Goal: Task Accomplishment & Management: Manage account settings

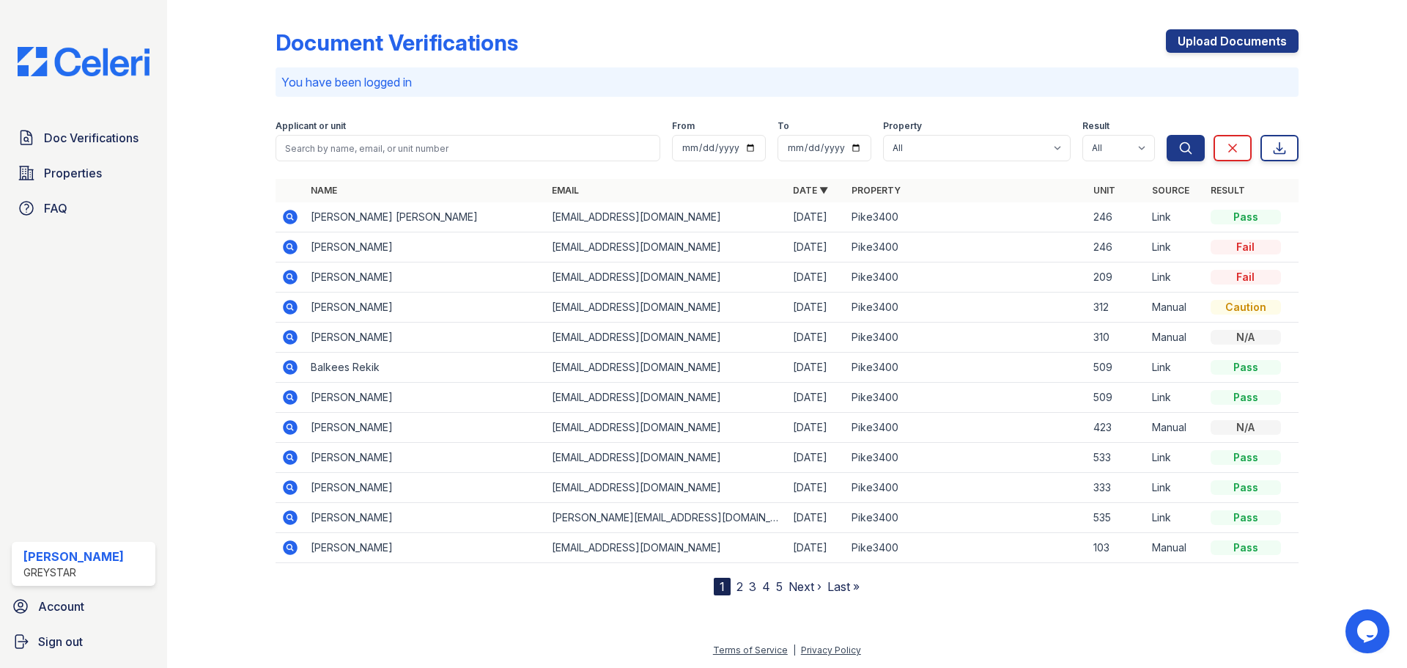
click at [292, 250] on icon at bounding box center [290, 247] width 15 height 15
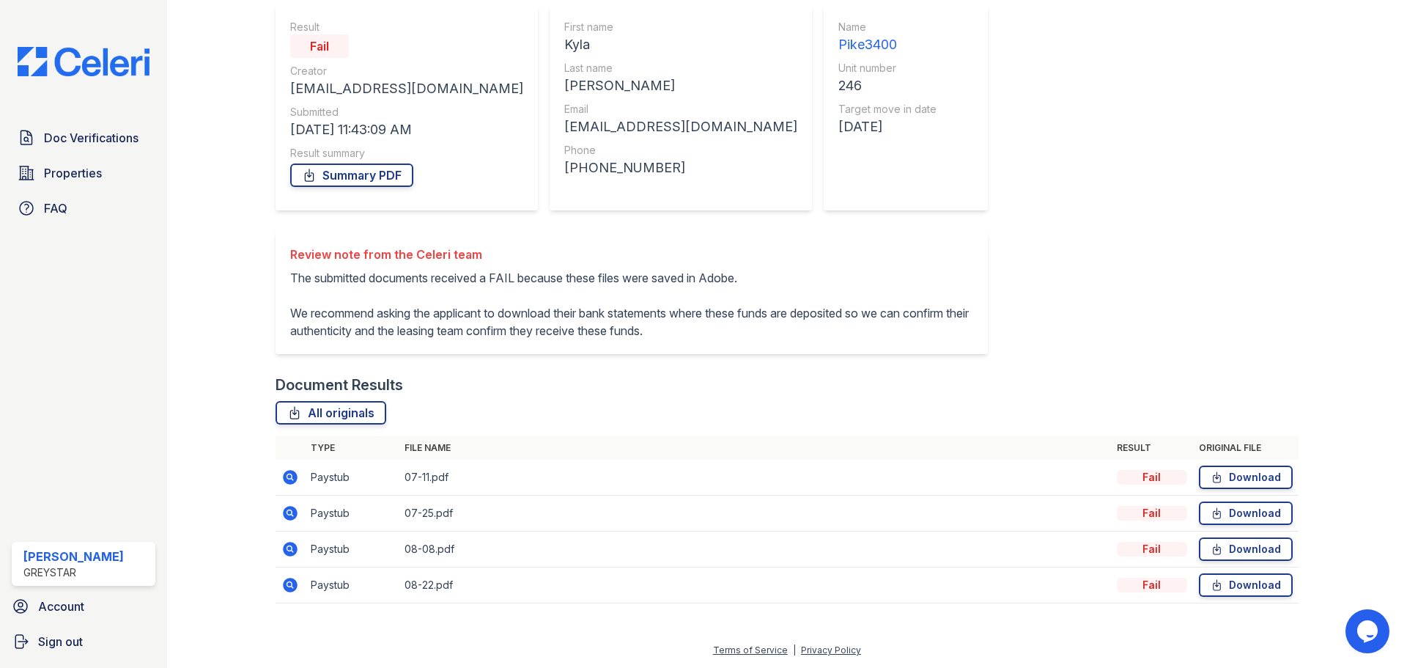
scroll to position [147, 0]
click at [292, 480] on icon at bounding box center [290, 477] width 18 height 18
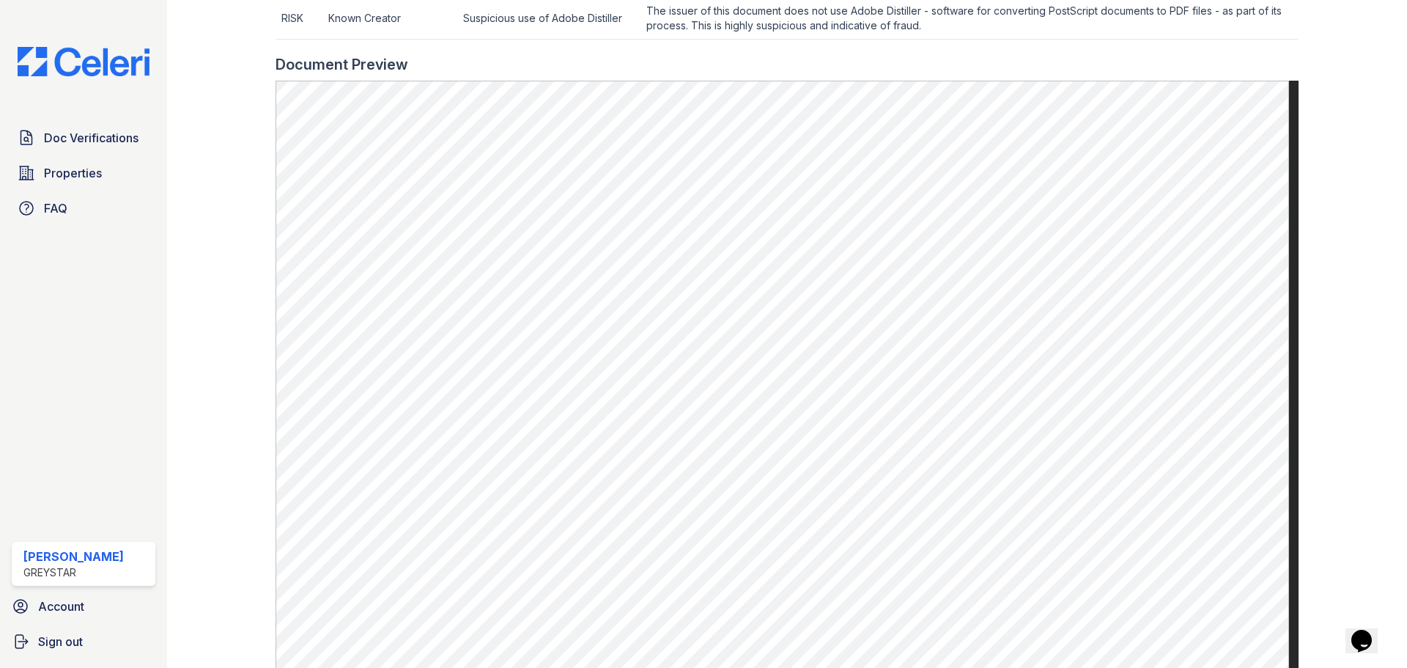
scroll to position [700, 0]
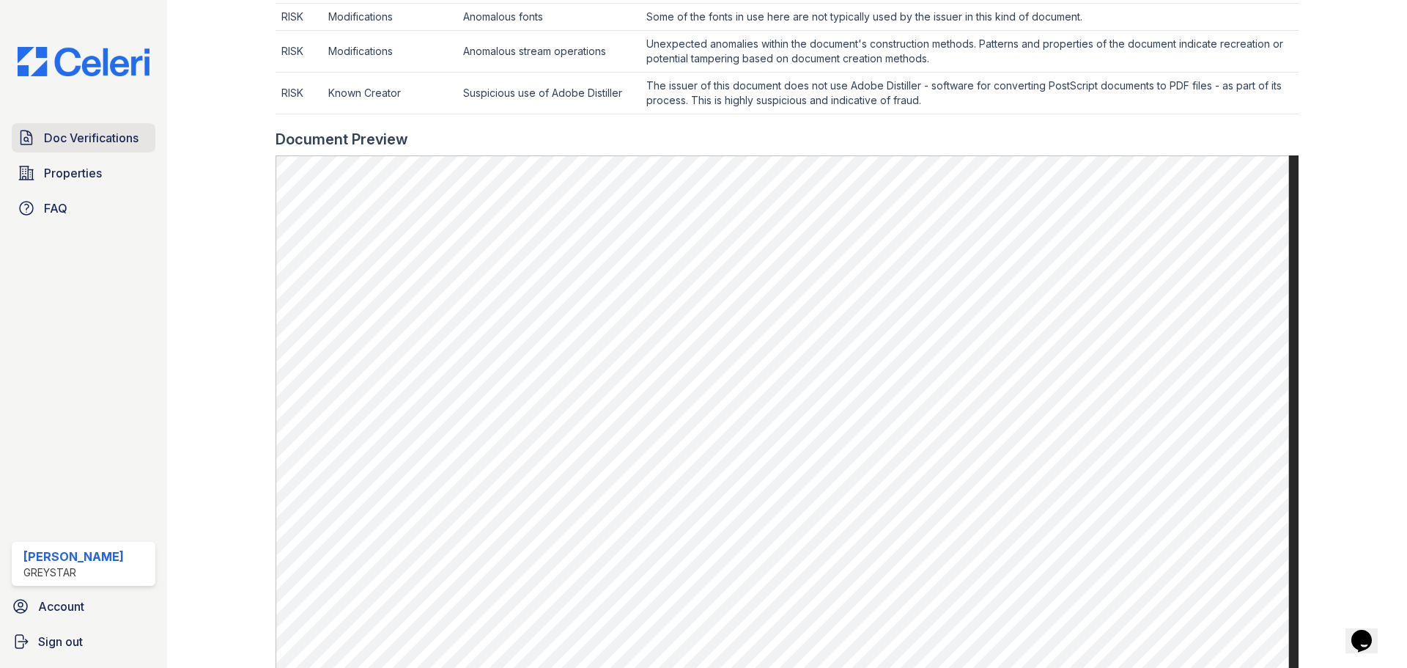
click at [150, 145] on link "Doc Verifications" at bounding box center [84, 137] width 144 height 29
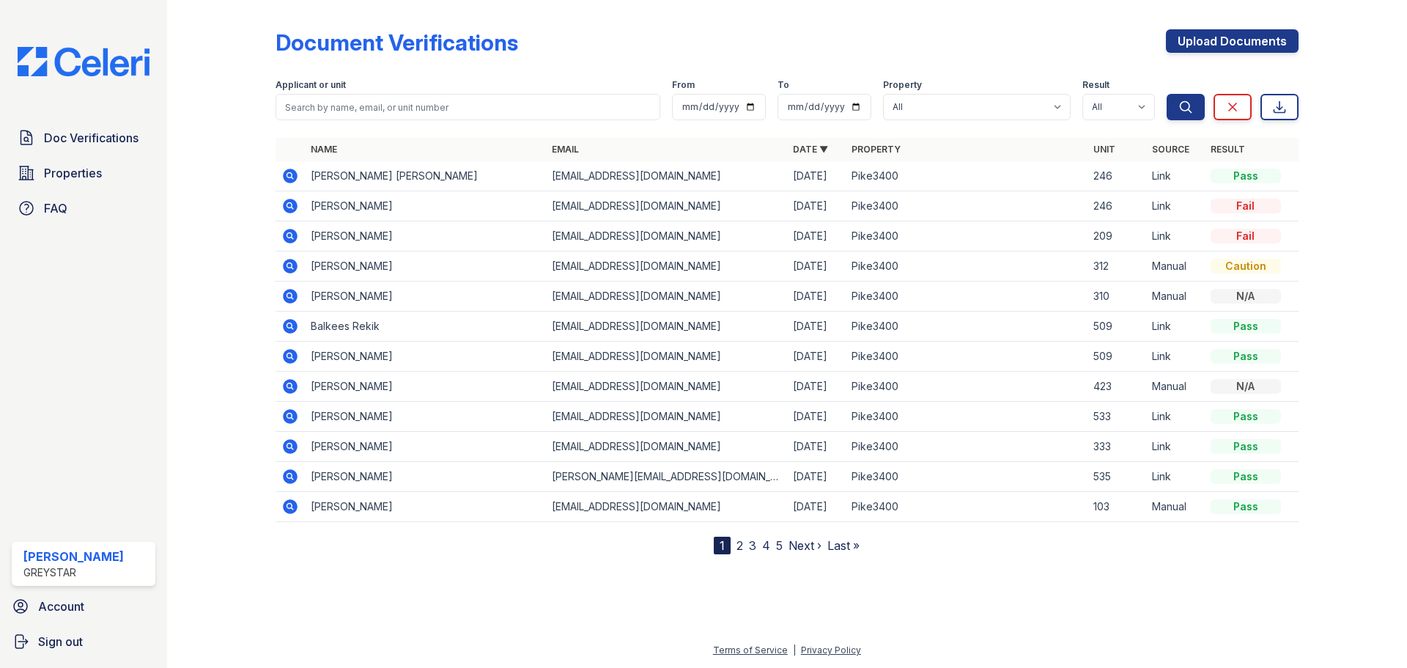
click at [285, 270] on icon at bounding box center [290, 266] width 15 height 15
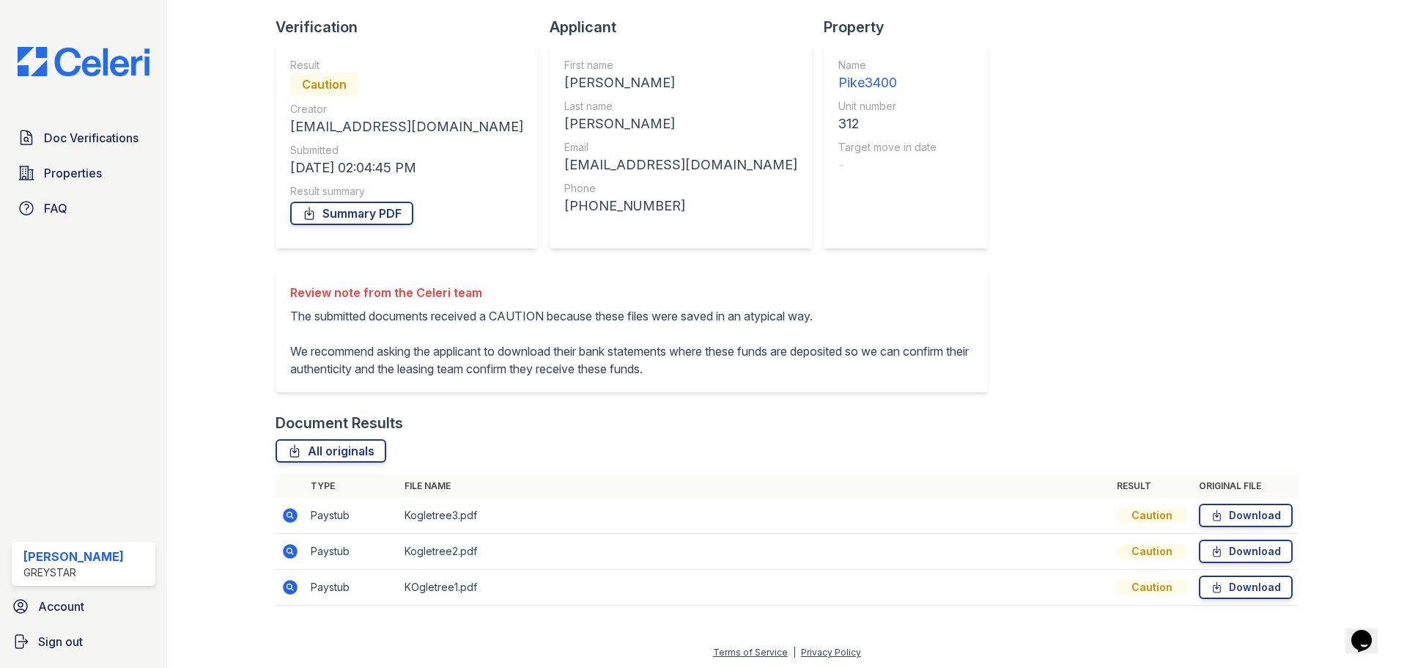
scroll to position [94, 0]
click at [291, 517] on icon at bounding box center [290, 513] width 15 height 15
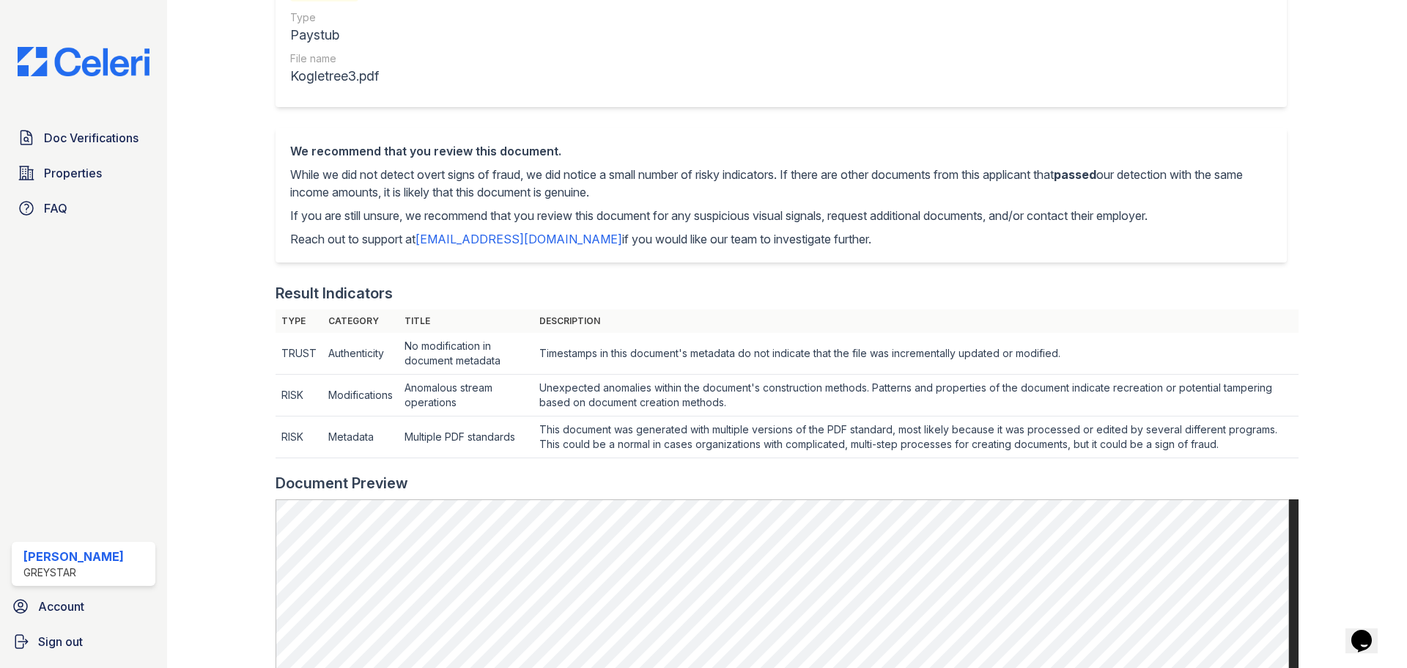
scroll to position [73, 0]
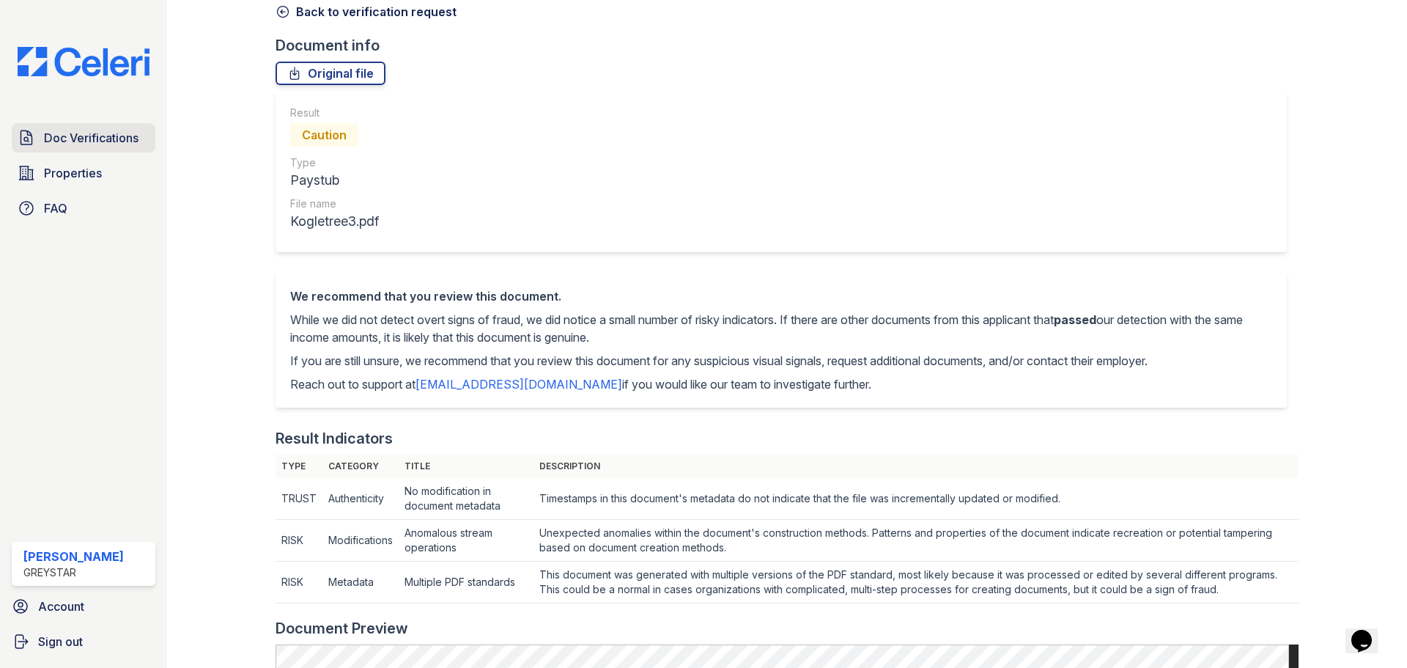
click at [130, 140] on span "Doc Verifications" at bounding box center [91, 138] width 95 height 18
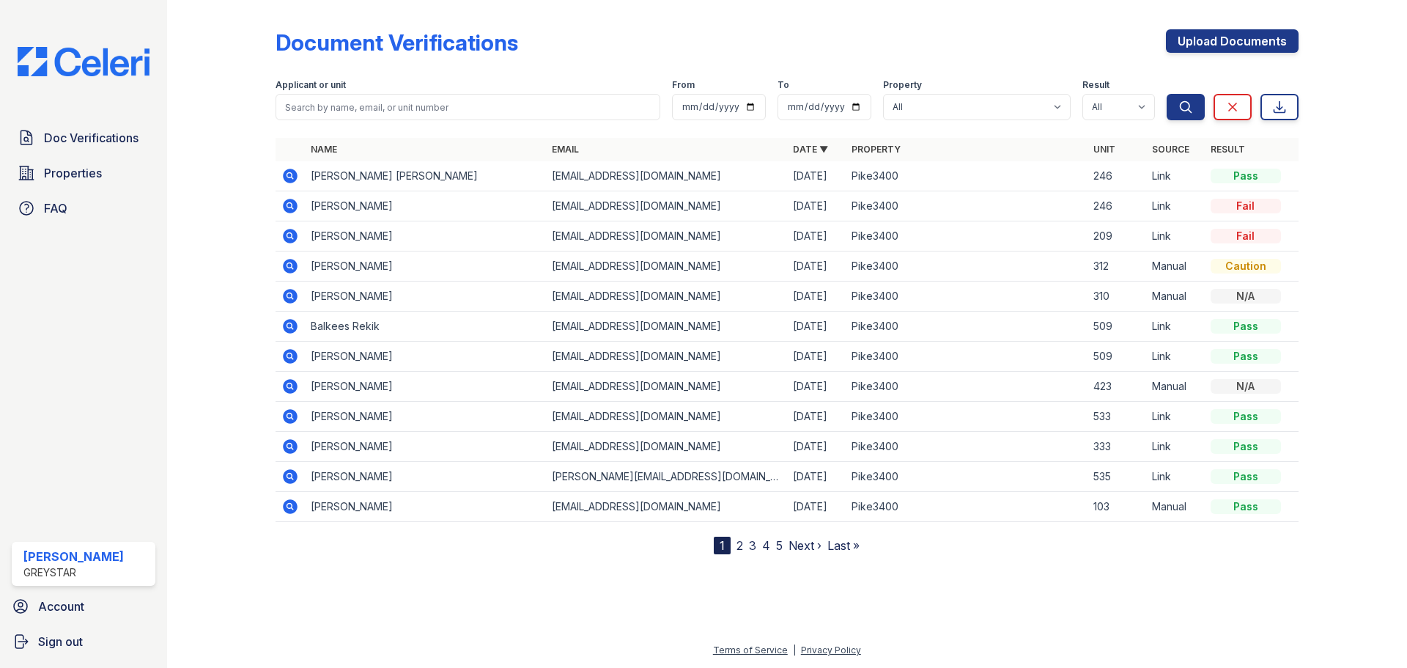
click at [292, 243] on icon at bounding box center [290, 236] width 15 height 15
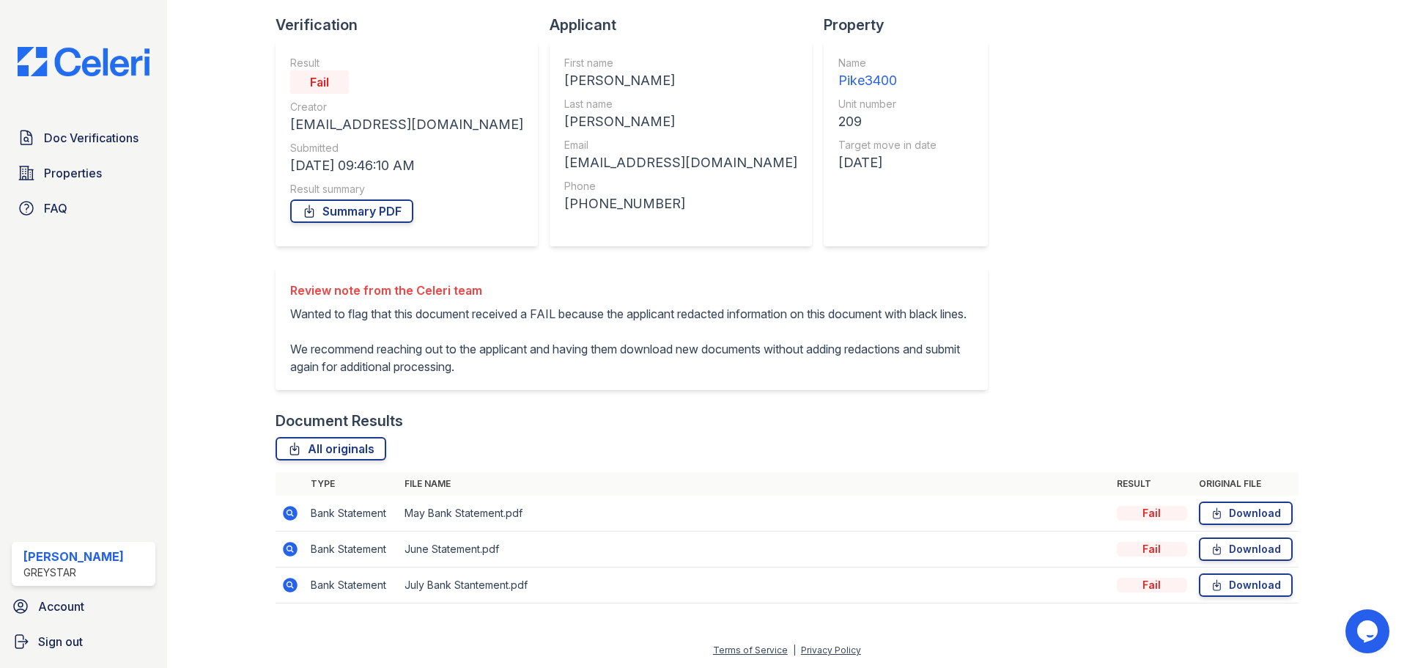
scroll to position [111, 0]
click at [292, 517] on icon at bounding box center [290, 513] width 15 height 15
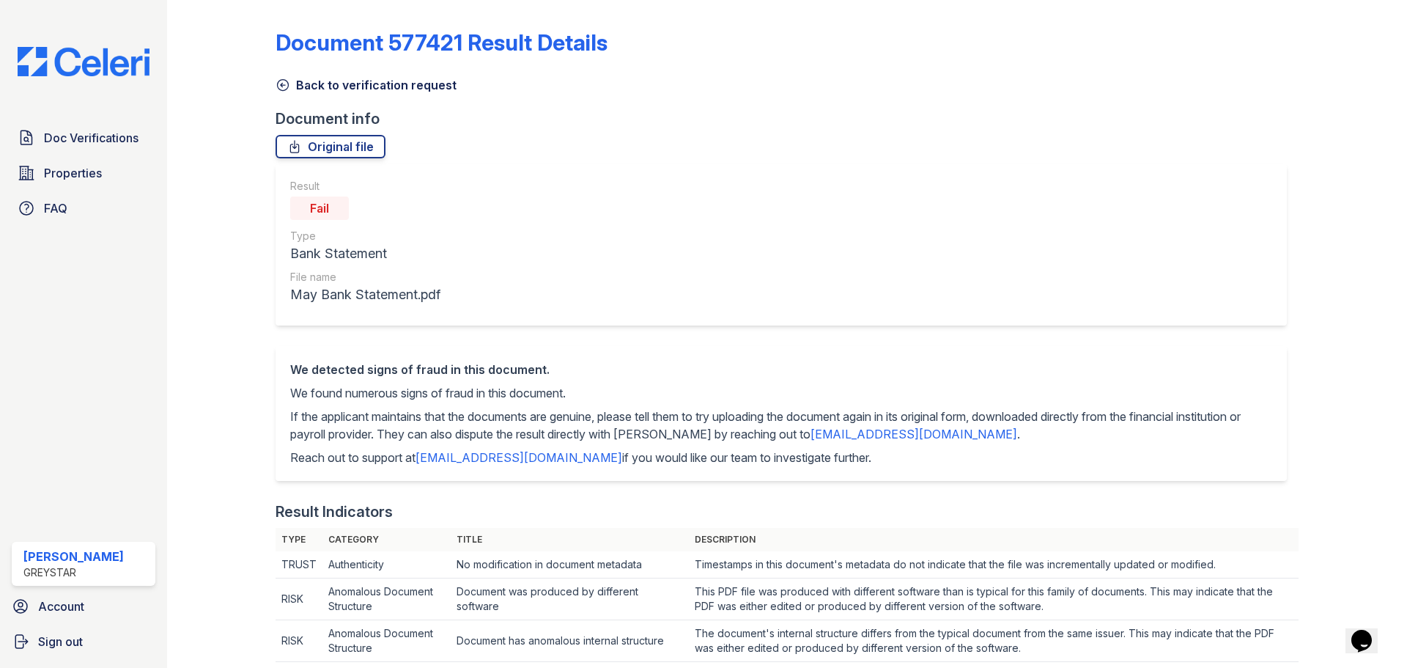
click at [344, 93] on link "Back to verification request" at bounding box center [366, 85] width 181 height 18
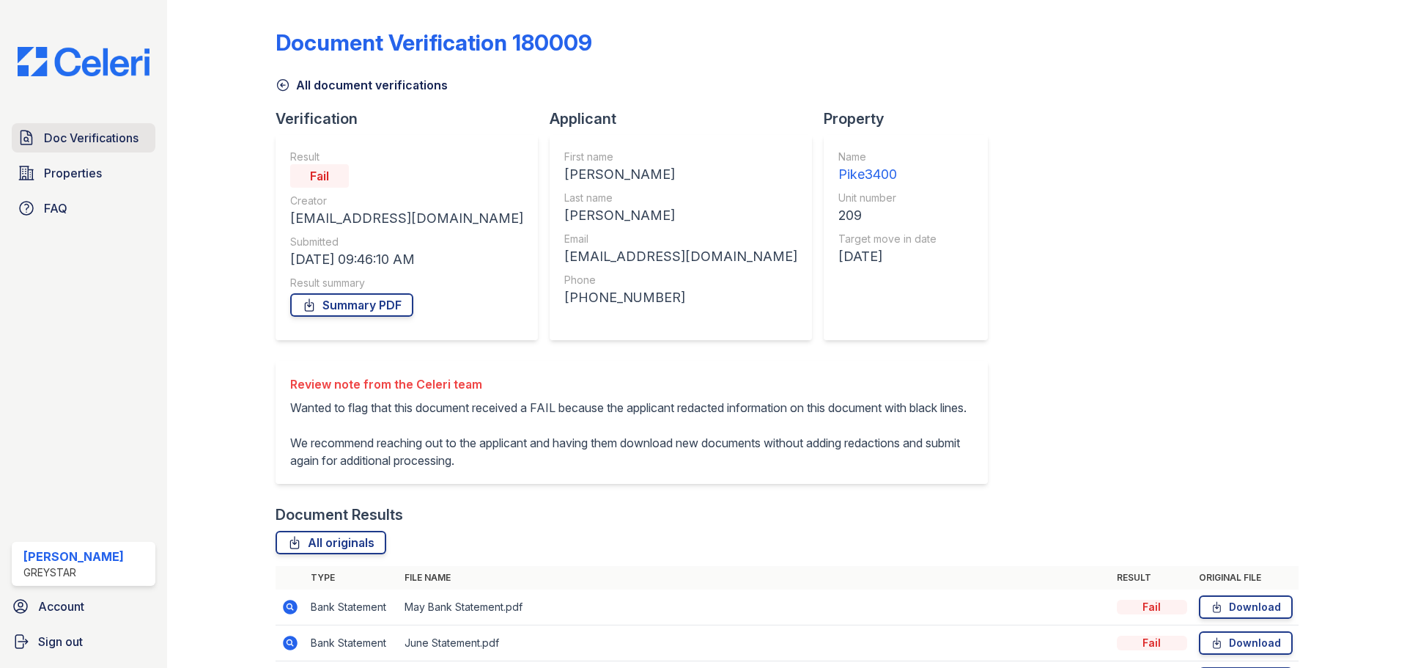
click at [95, 140] on span "Doc Verifications" at bounding box center [91, 138] width 95 height 18
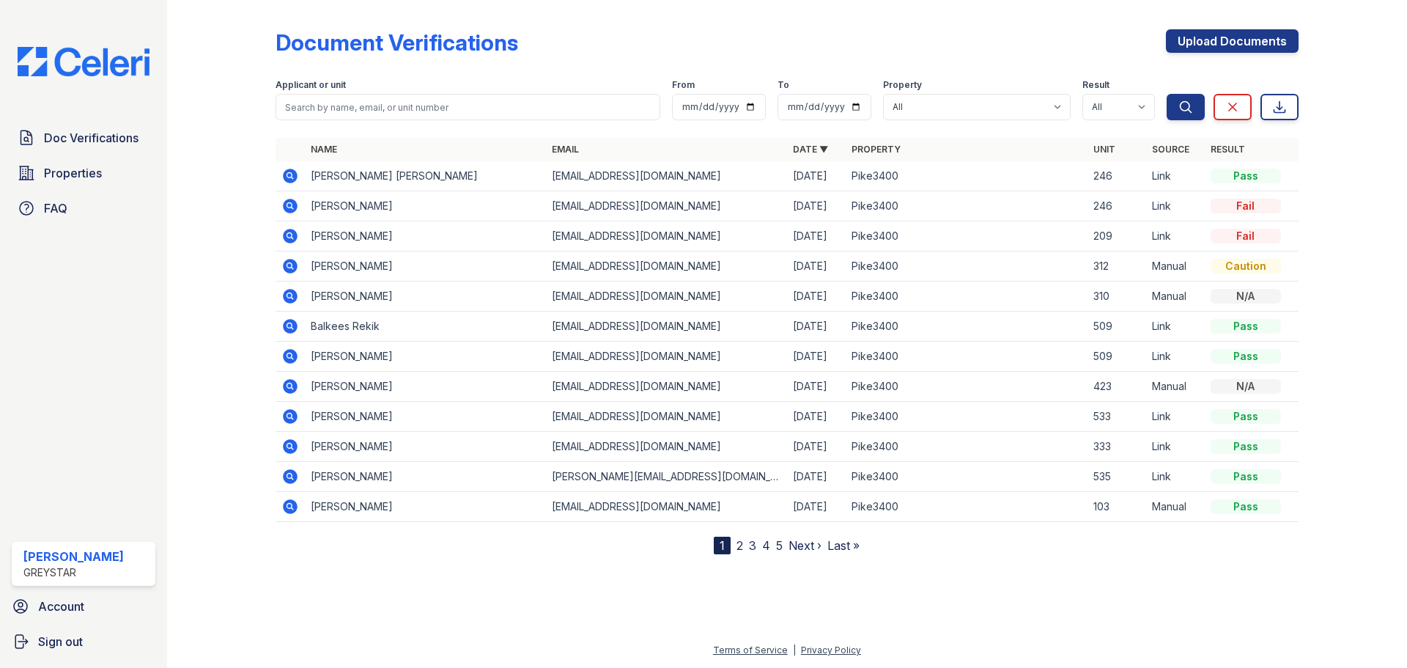
click at [292, 209] on icon at bounding box center [290, 206] width 18 height 18
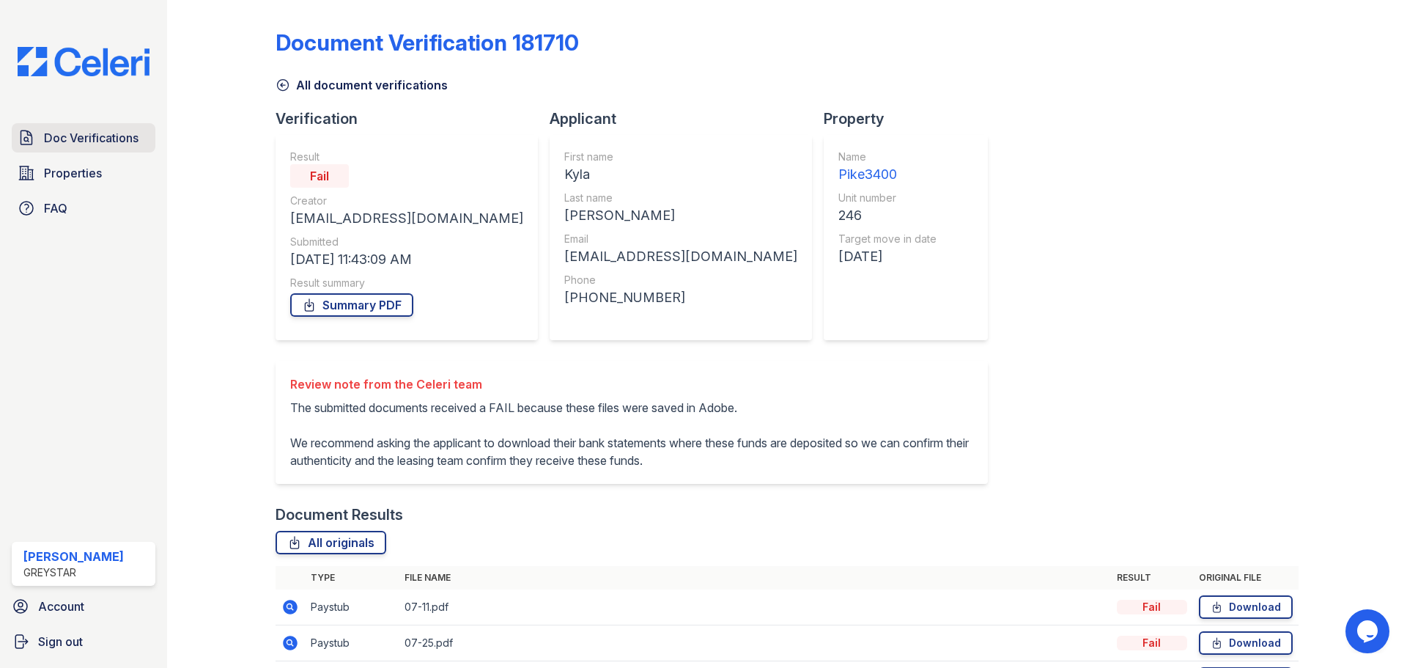
click at [82, 139] on span "Doc Verifications" at bounding box center [91, 138] width 95 height 18
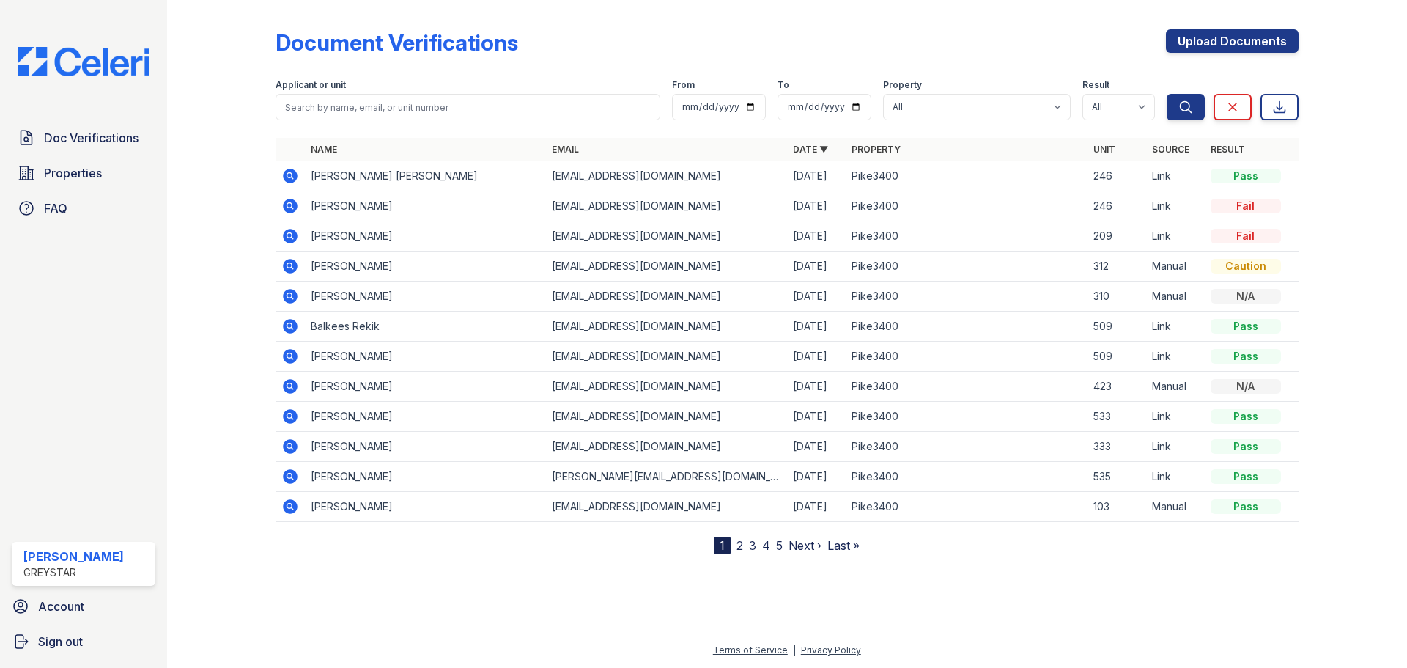
click at [297, 265] on icon at bounding box center [290, 266] width 15 height 15
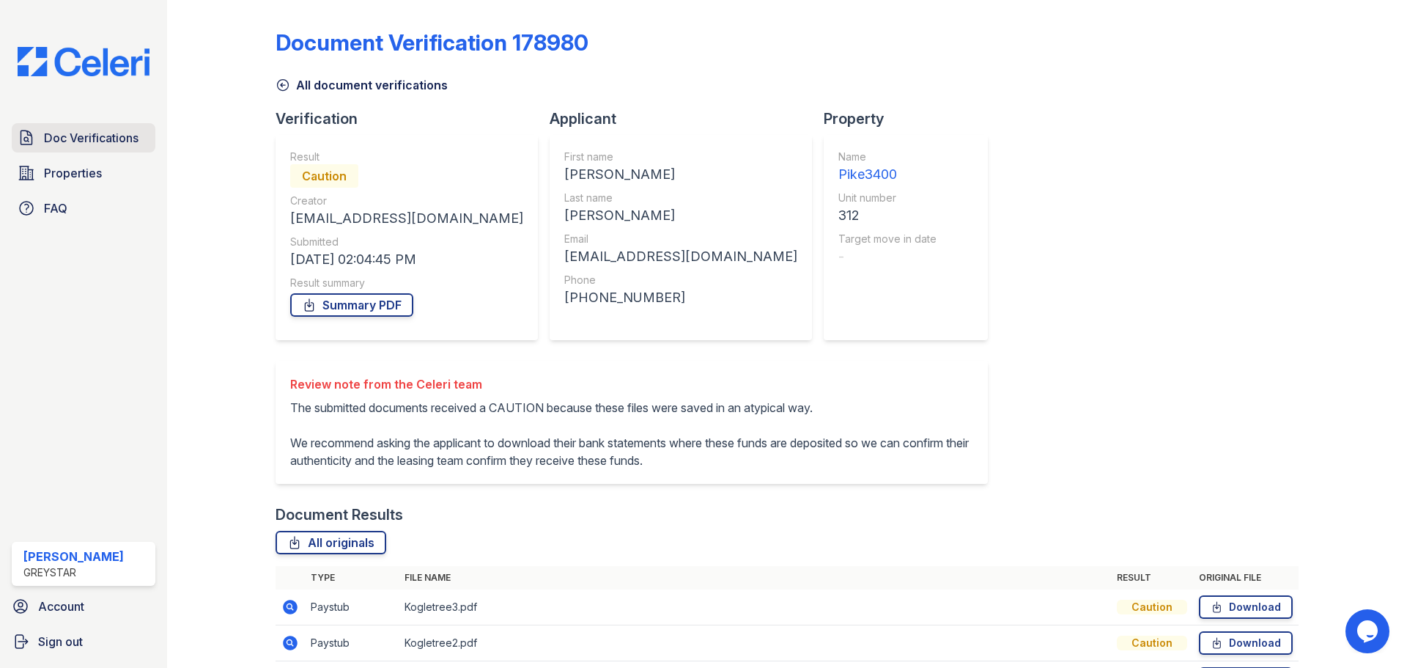
click at [94, 137] on span "Doc Verifications" at bounding box center [91, 138] width 95 height 18
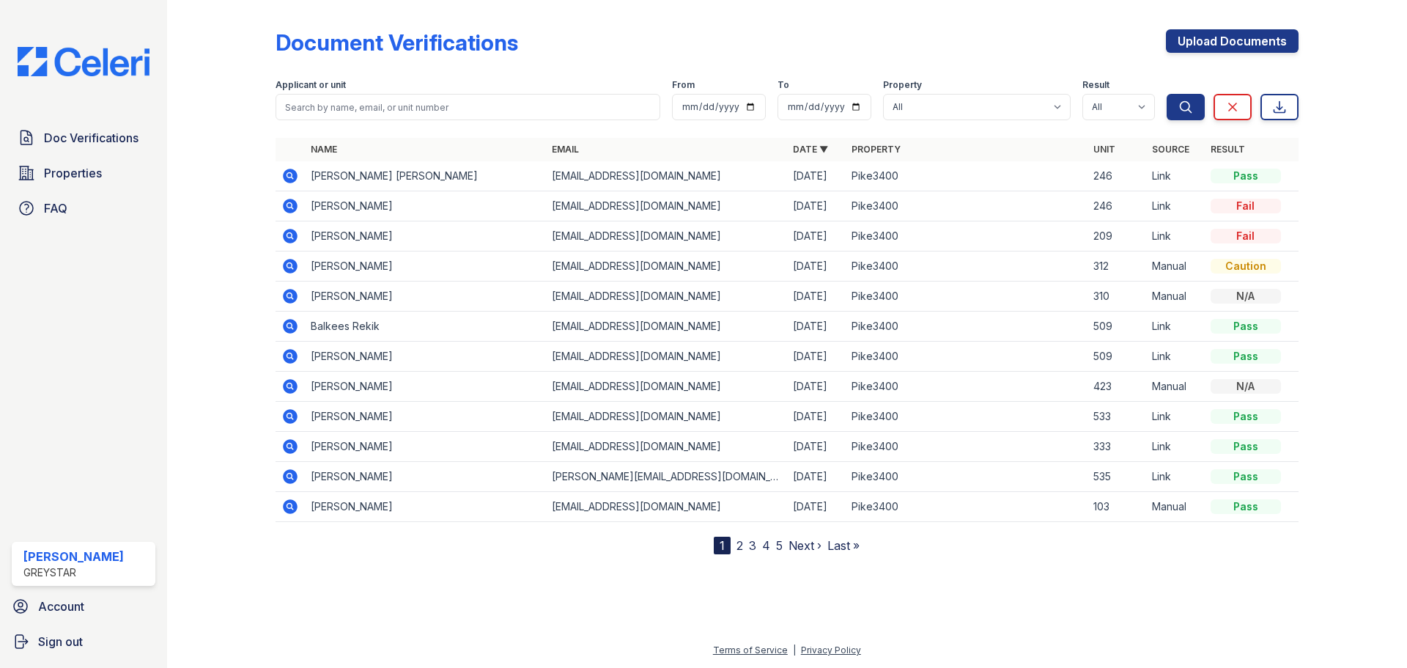
click at [295, 295] on icon at bounding box center [290, 296] width 15 height 15
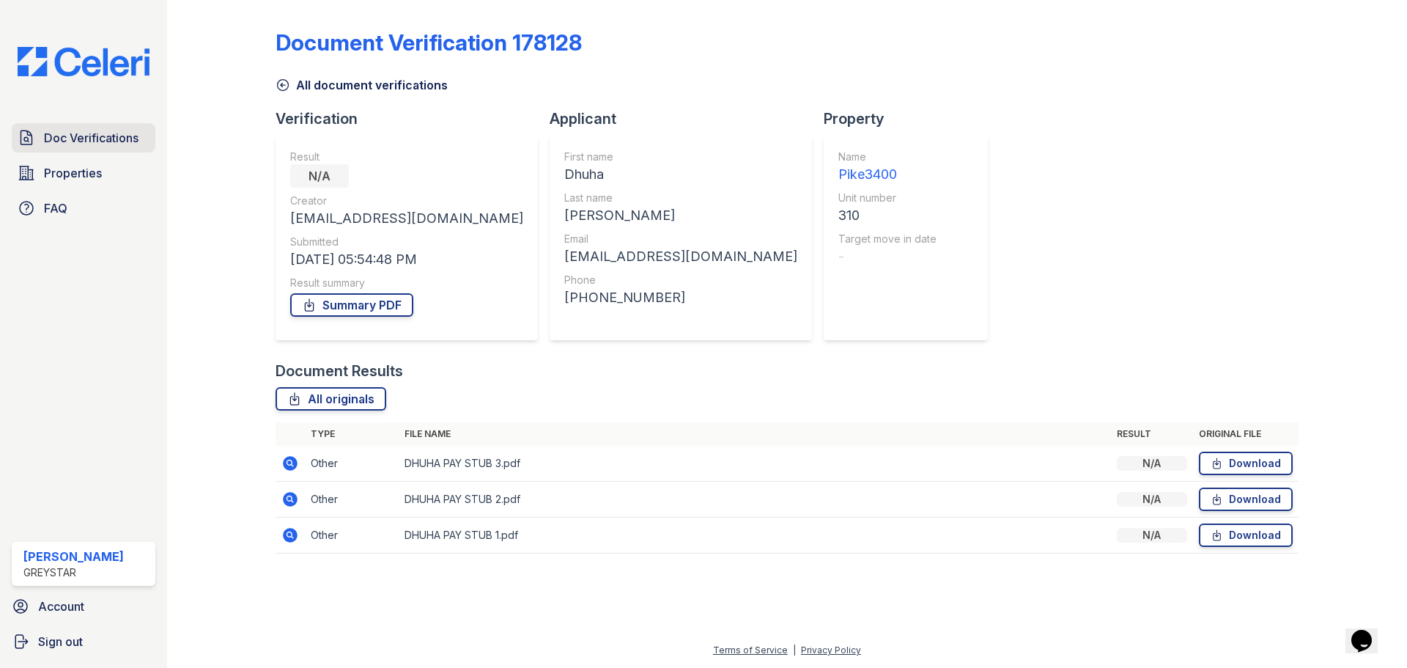
click at [103, 150] on link "Doc Verifications" at bounding box center [84, 137] width 144 height 29
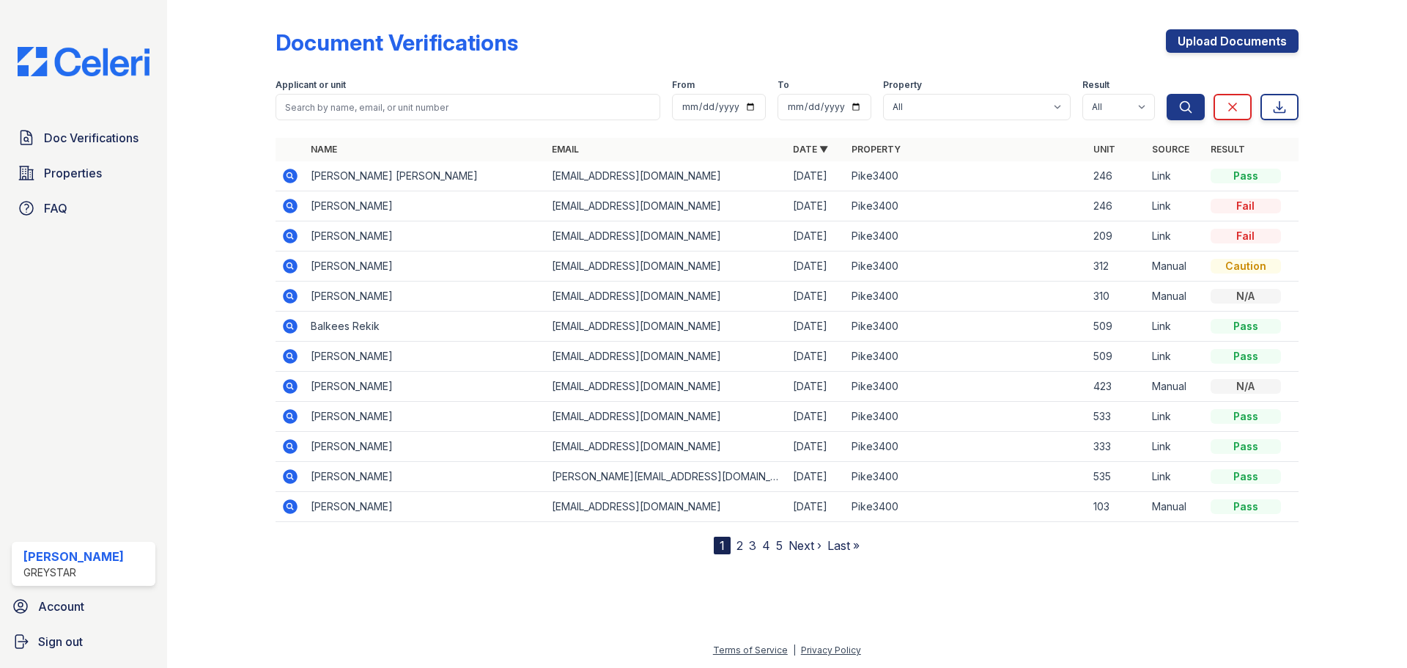
click at [739, 539] on link "2" at bounding box center [740, 545] width 7 height 15
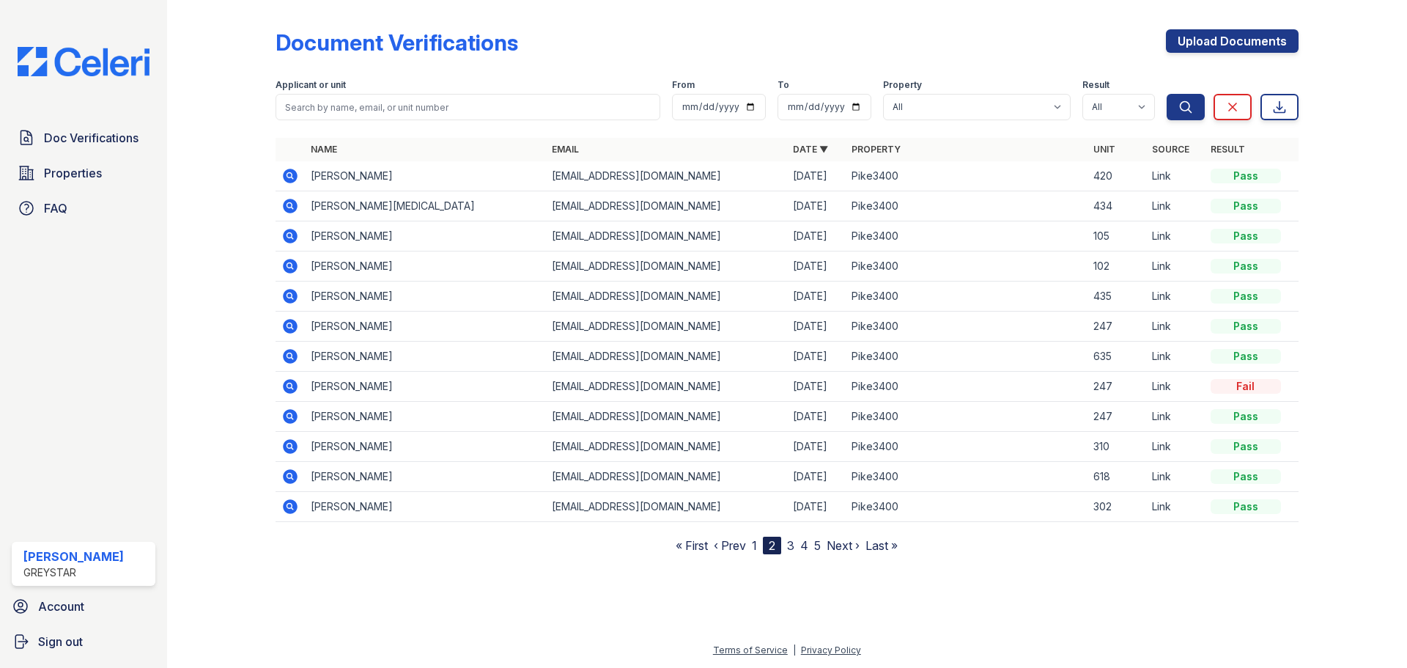
click at [789, 546] on link "3" at bounding box center [790, 545] width 7 height 15
click at [756, 542] on link "1" at bounding box center [754, 545] width 5 height 15
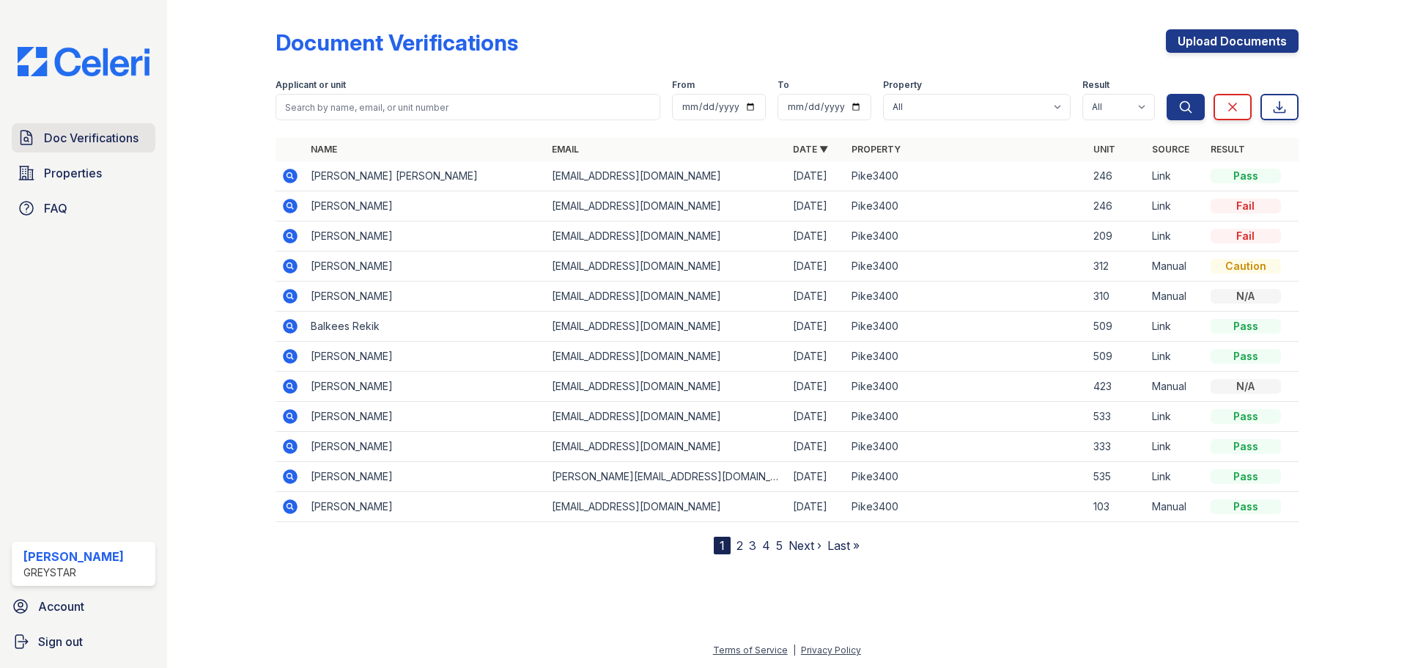
click at [130, 128] on link "Doc Verifications" at bounding box center [84, 137] width 144 height 29
